Goal: Navigation & Orientation: Understand site structure

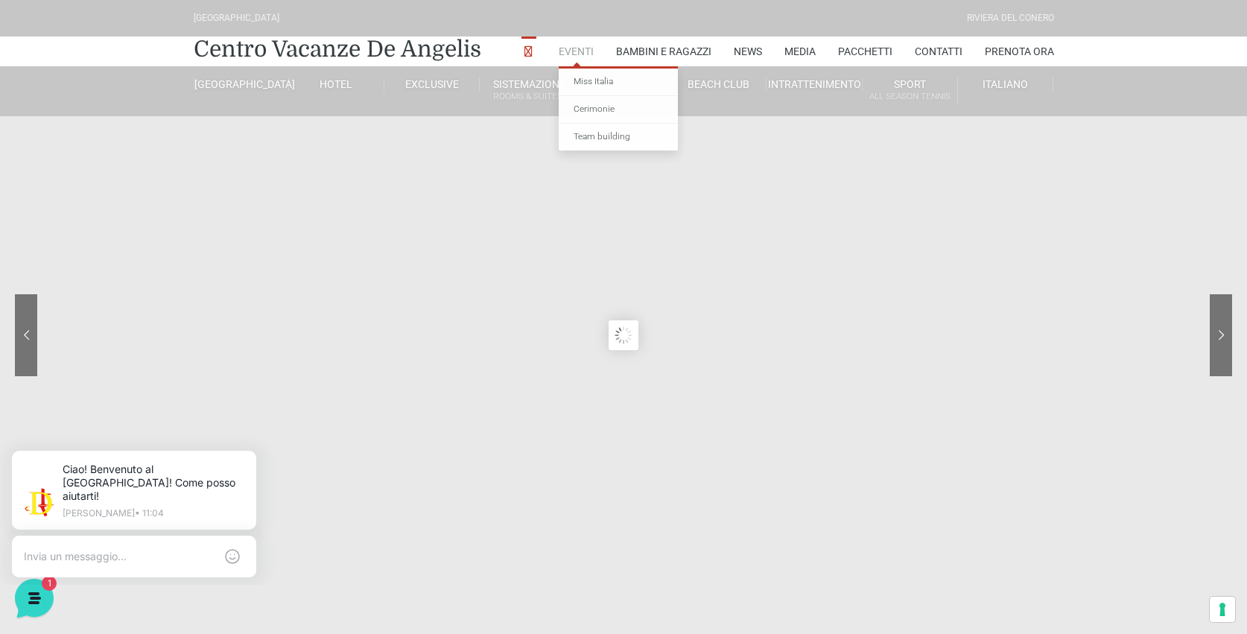
click at [570, 47] on link "Eventi" at bounding box center [576, 52] width 35 height 30
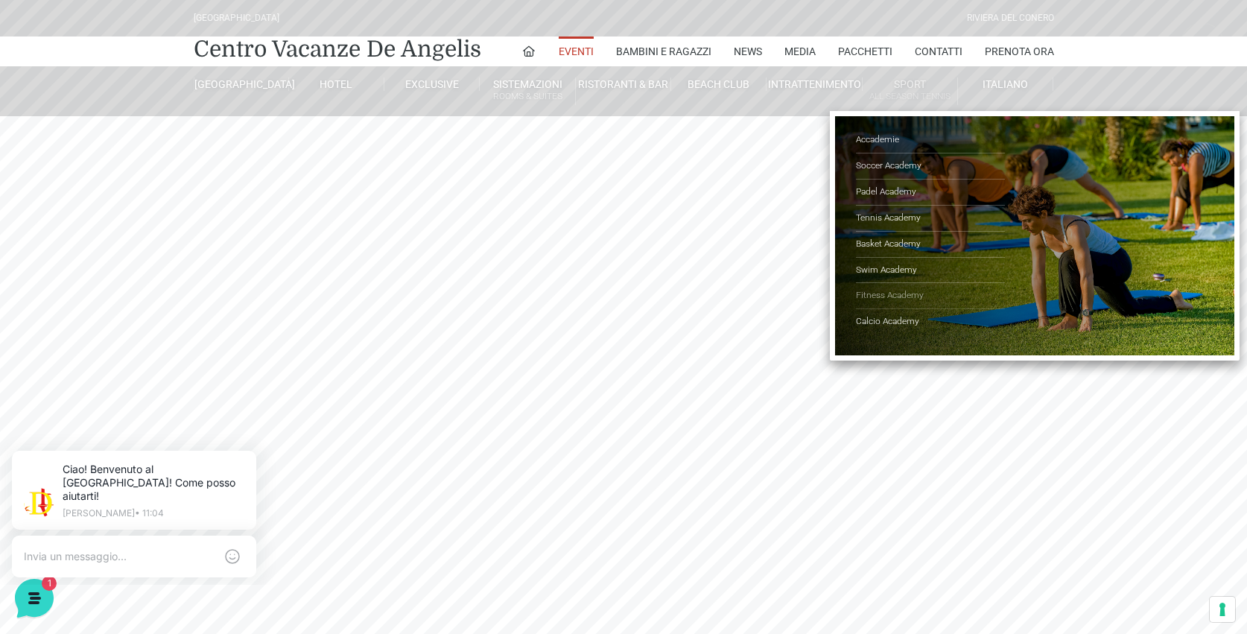
click at [875, 292] on link "Fitness Academy" at bounding box center [930, 296] width 149 height 26
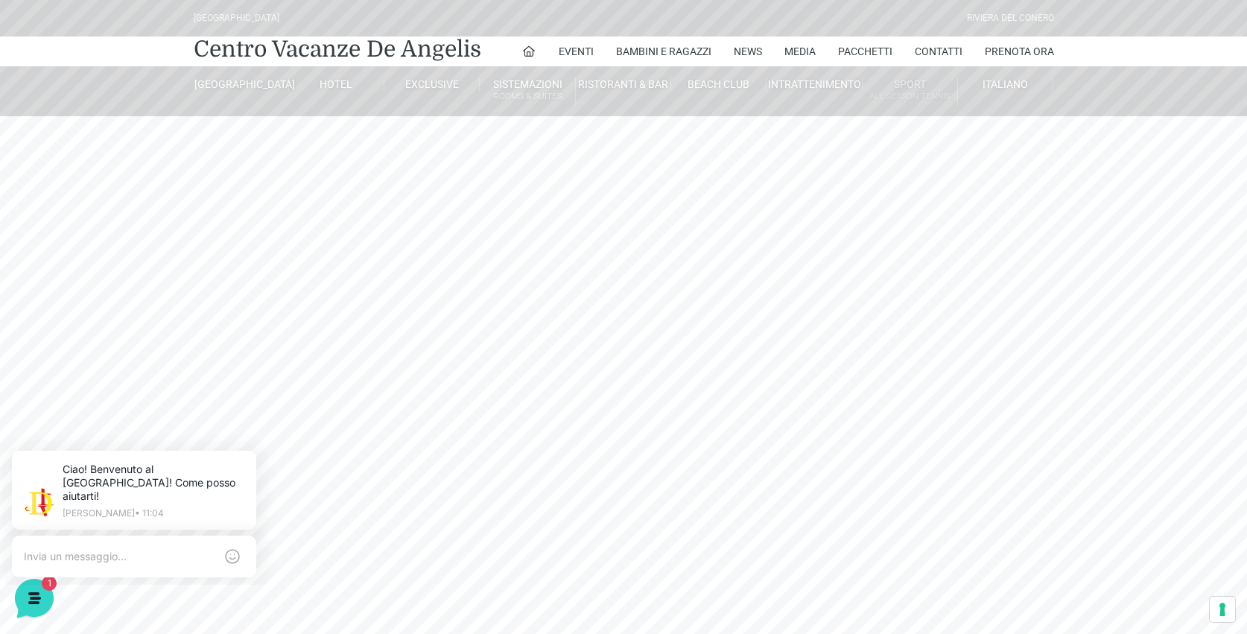
click at [910, 93] on small "All Season Tennis" at bounding box center [910, 96] width 95 height 14
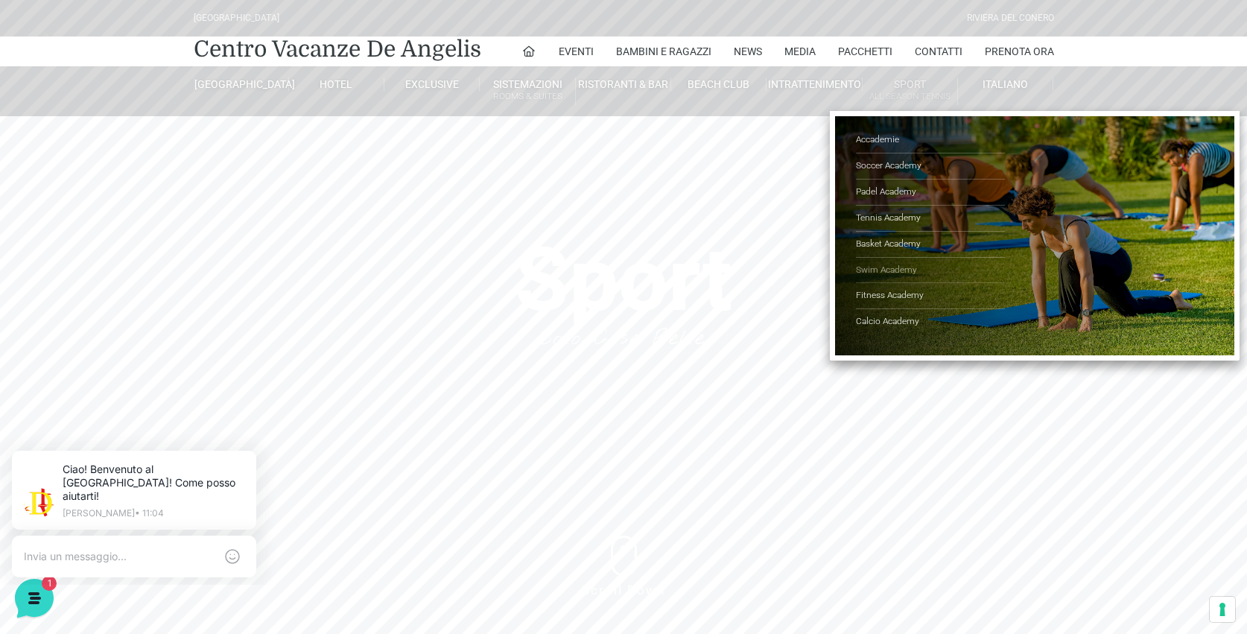
click at [890, 273] on link "Swim Academy" at bounding box center [930, 271] width 149 height 26
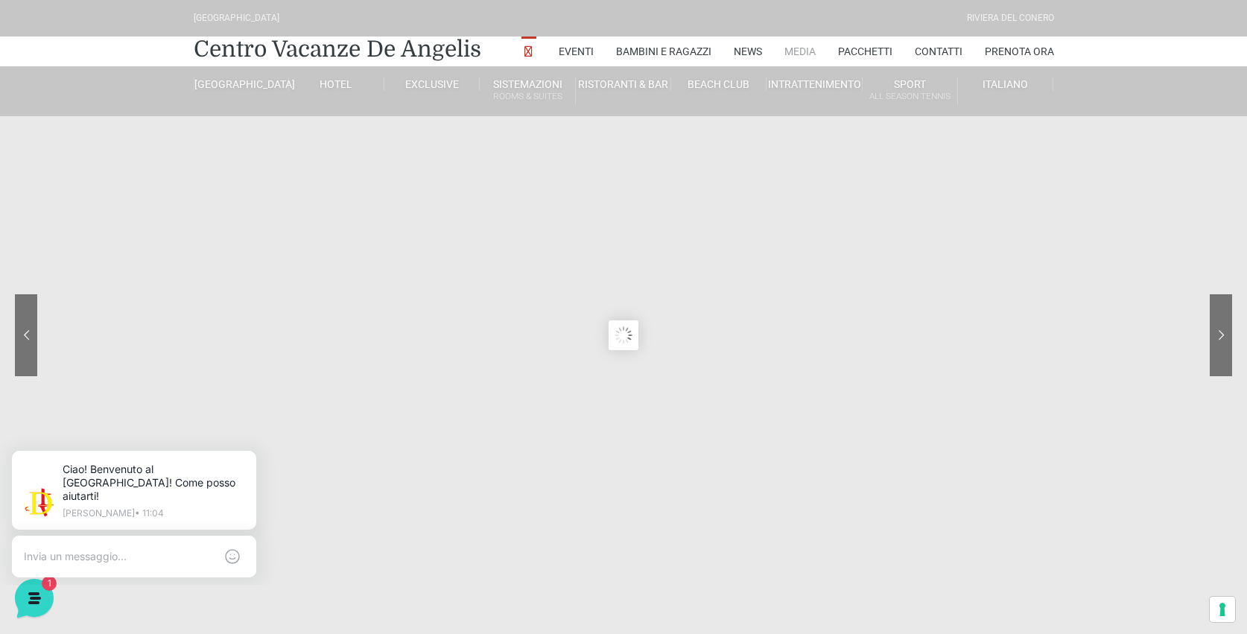
click at [784, 54] on link "Media" at bounding box center [799, 52] width 31 height 30
